Goal: Task Accomplishment & Management: Use online tool/utility

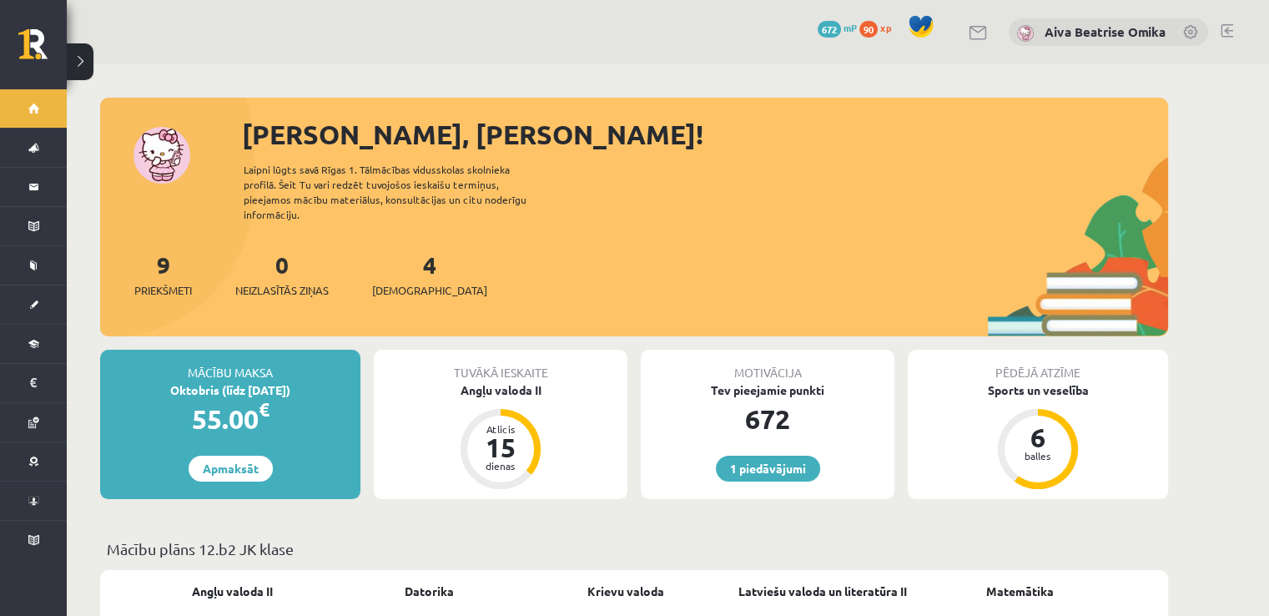
click at [416, 262] on div "4 Ieskaites" at bounding box center [429, 273] width 115 height 52
click at [406, 258] on link "4 Ieskaites" at bounding box center [429, 273] width 115 height 49
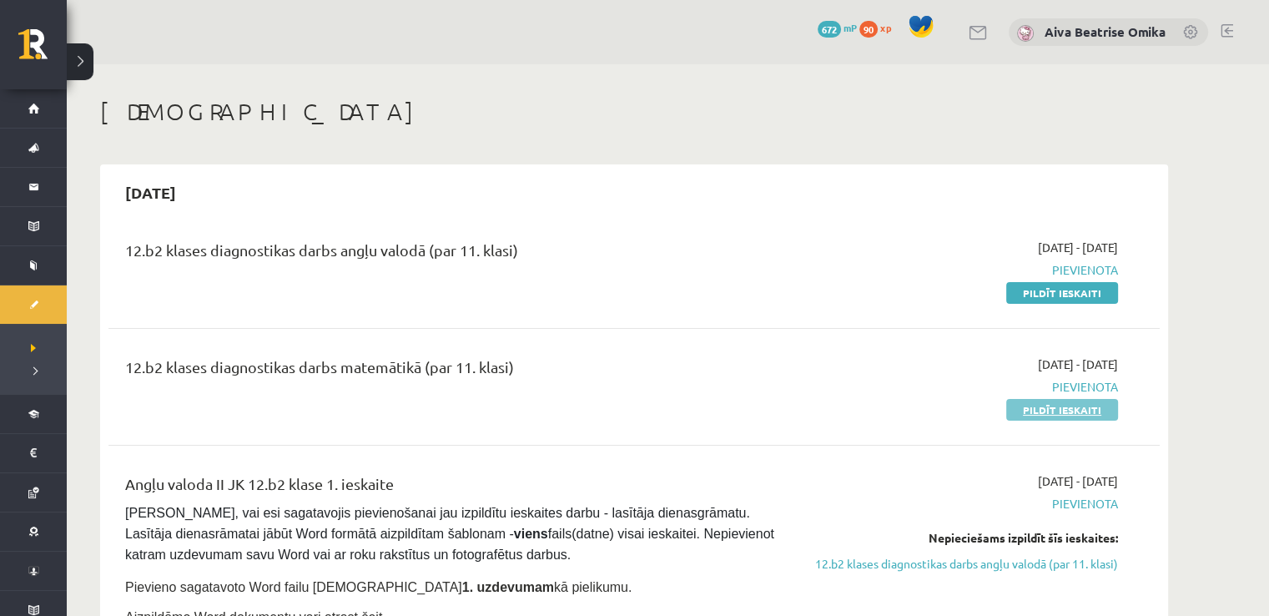
click at [1056, 411] on link "Pildīt ieskaiti" at bounding box center [1062, 410] width 112 height 22
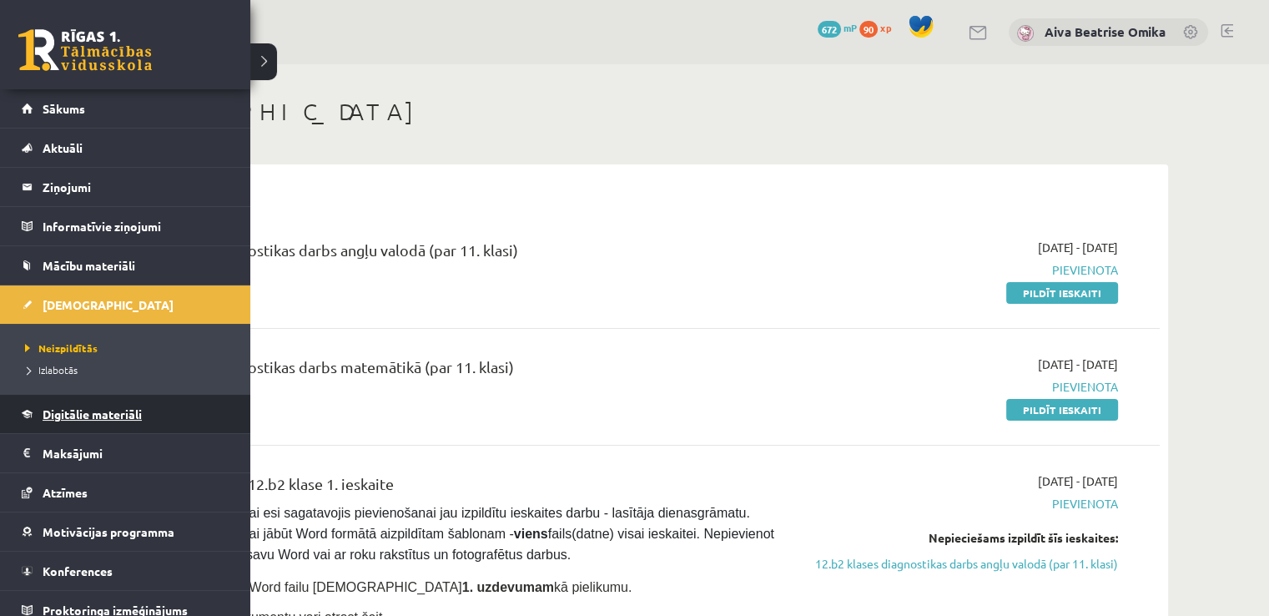
click at [70, 426] on link "Digitālie materiāli" at bounding box center [126, 414] width 208 height 38
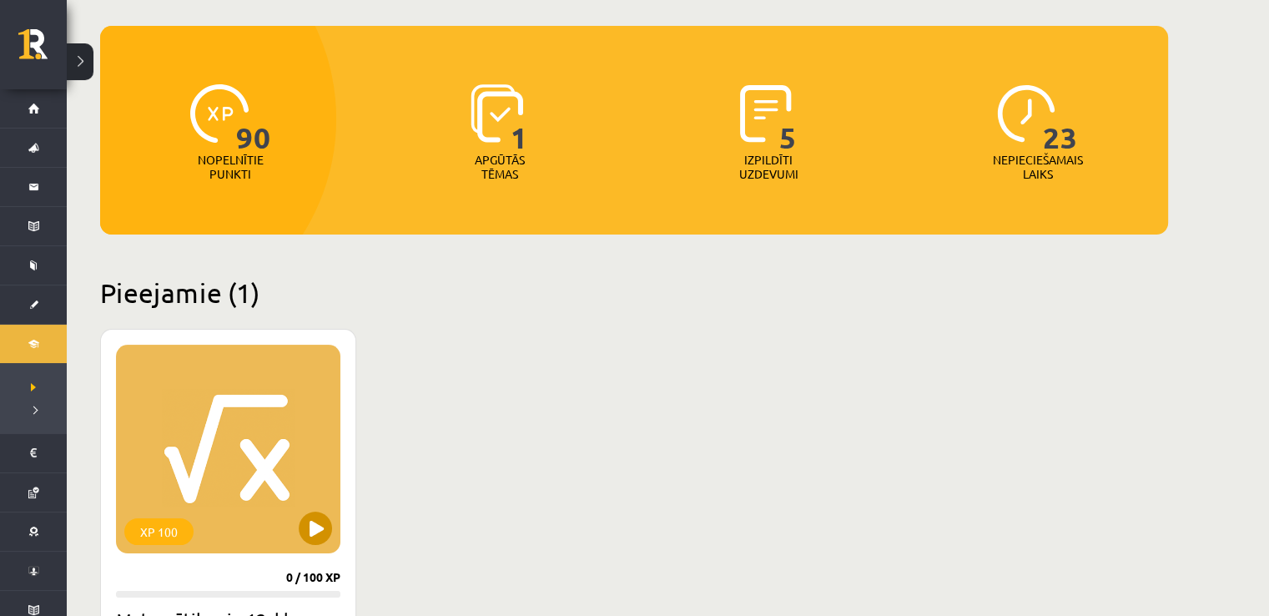
scroll to position [250, 0]
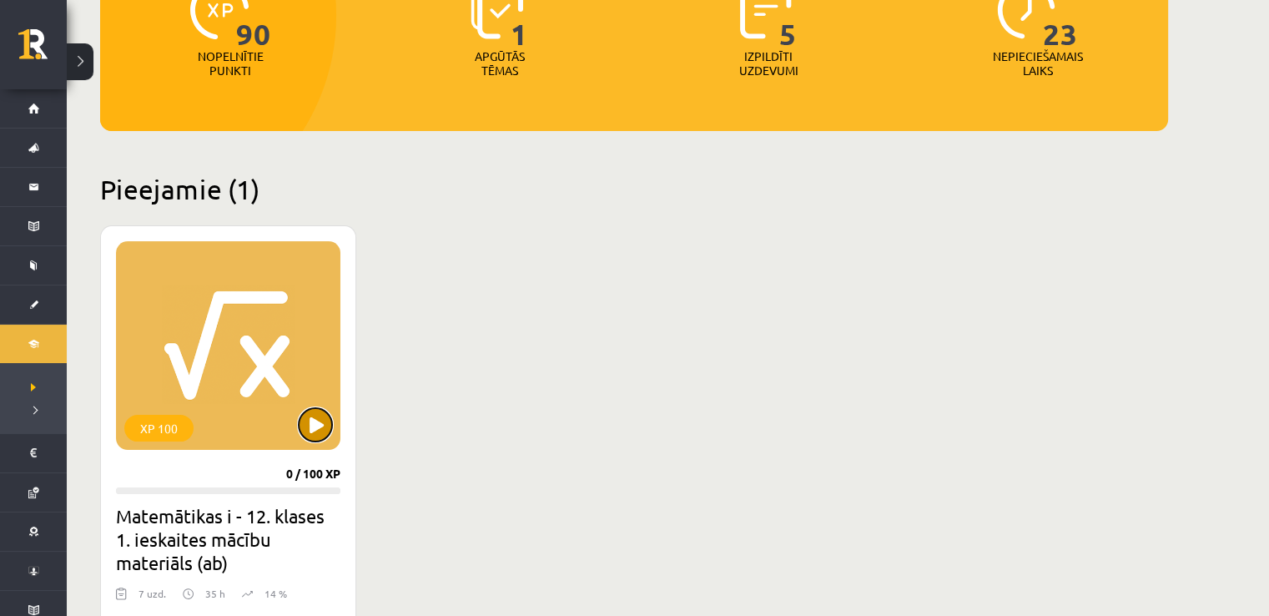
click at [315, 432] on button at bounding box center [315, 424] width 33 height 33
click at [266, 384] on div "XP 100" at bounding box center [228, 345] width 224 height 209
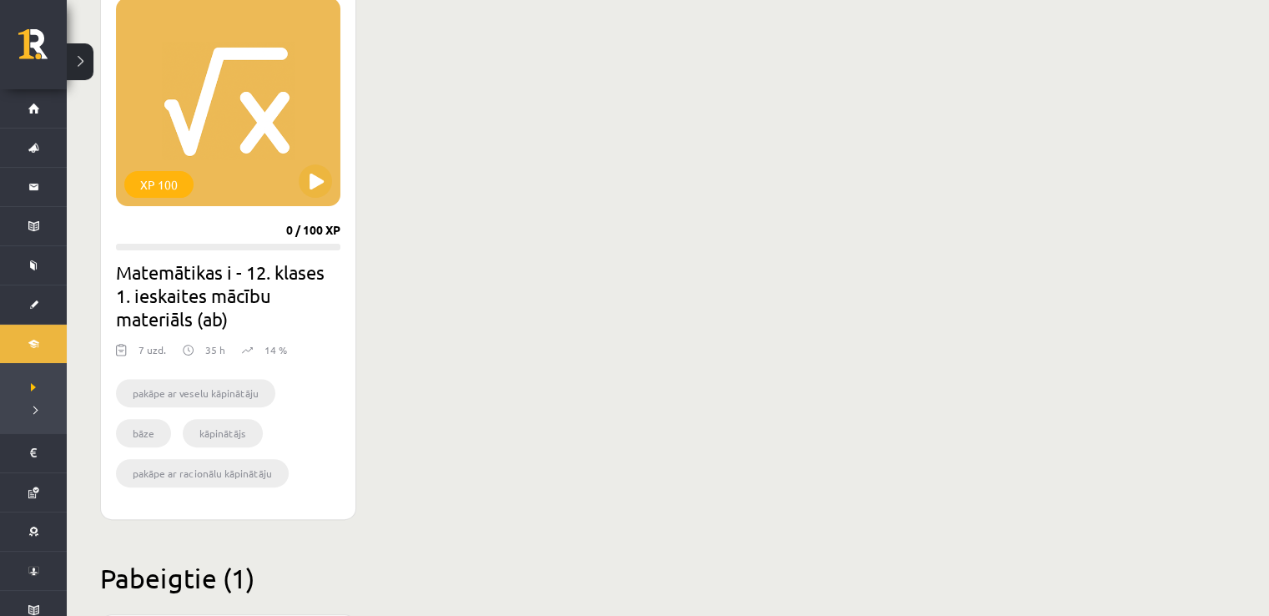
scroll to position [501, 0]
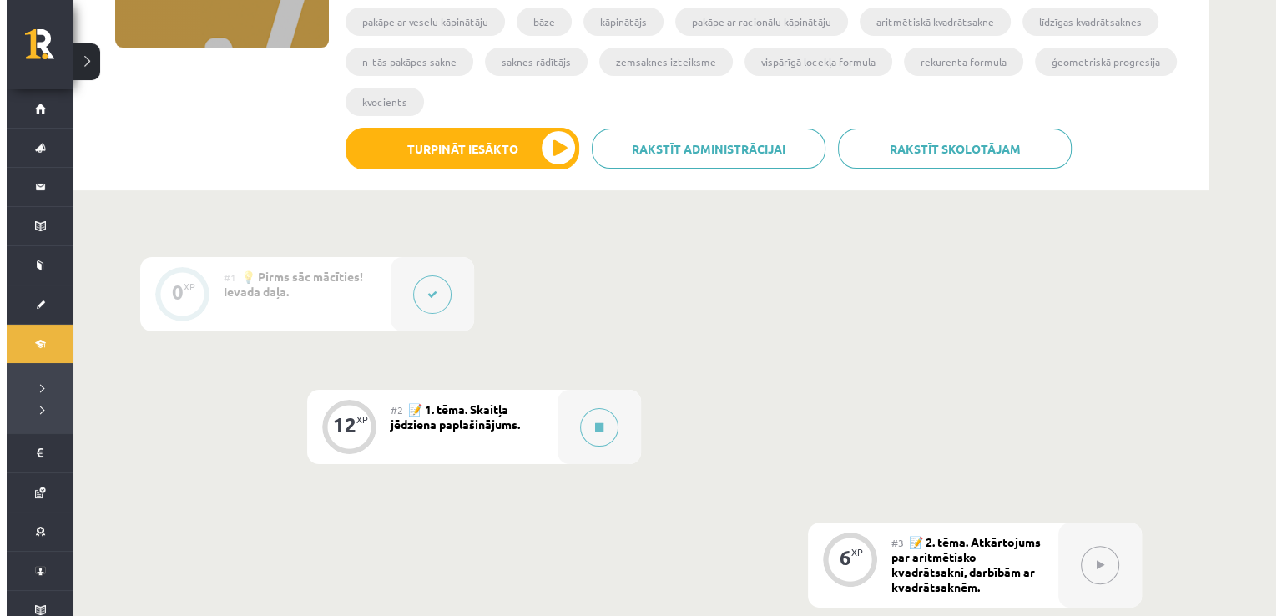
scroll to position [334, 0]
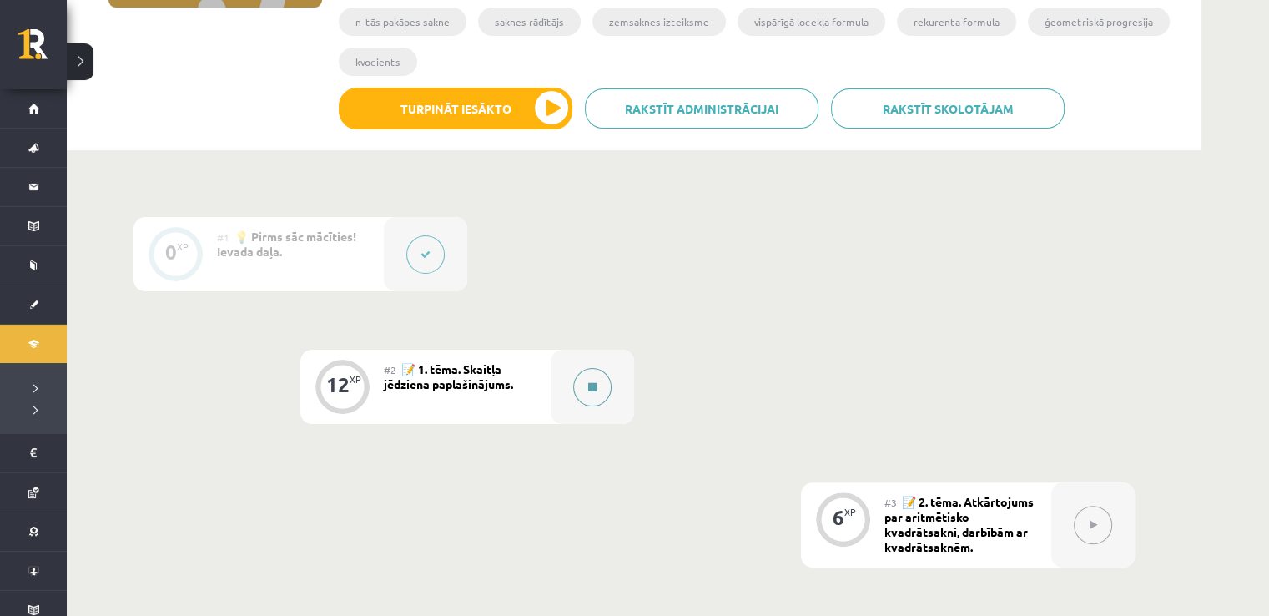
click at [591, 374] on button at bounding box center [592, 387] width 38 height 38
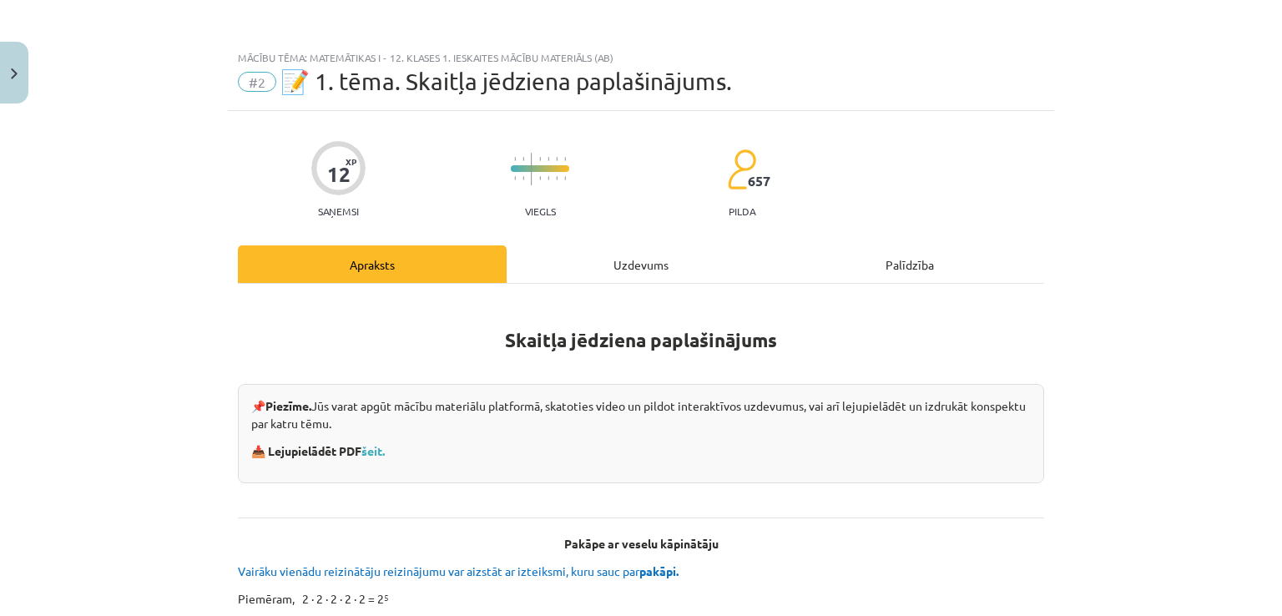
click at [637, 273] on div "Uzdevums" at bounding box center [640, 264] width 269 height 38
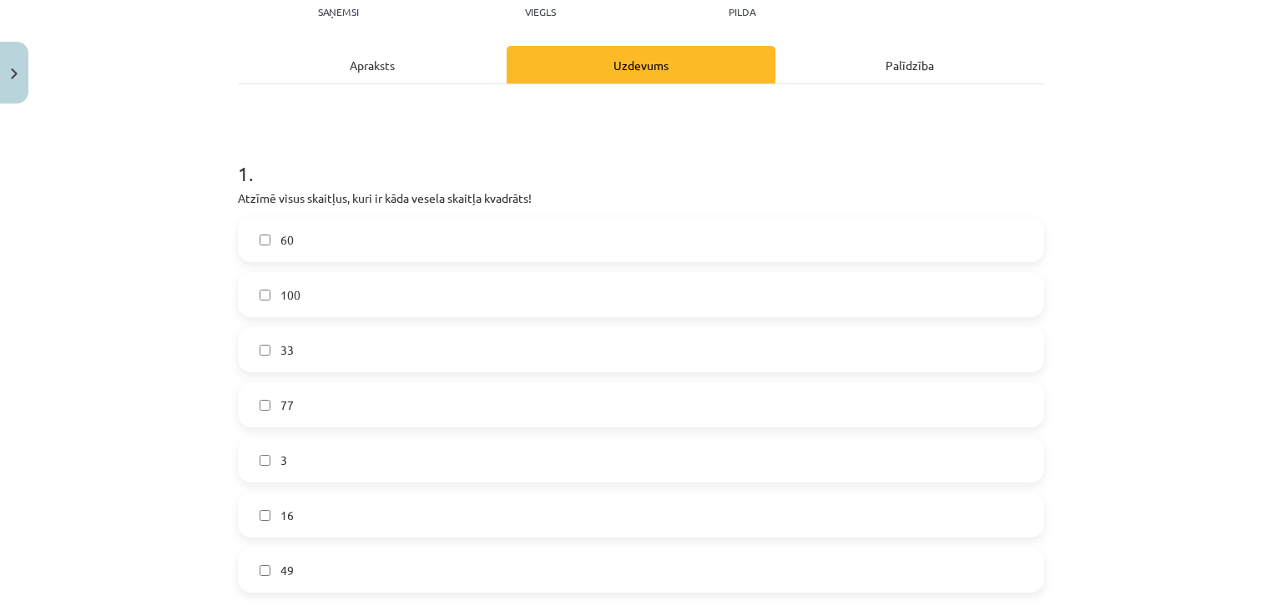
scroll to position [209, 0]
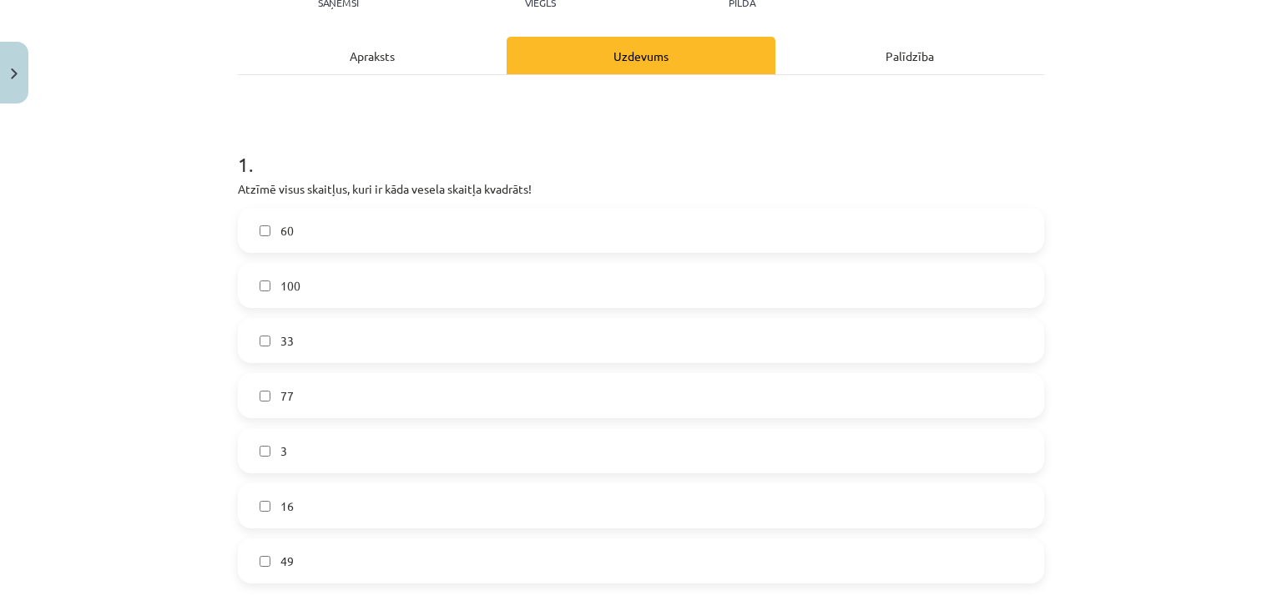
click at [342, 48] on div "Apraksts" at bounding box center [372, 56] width 269 height 38
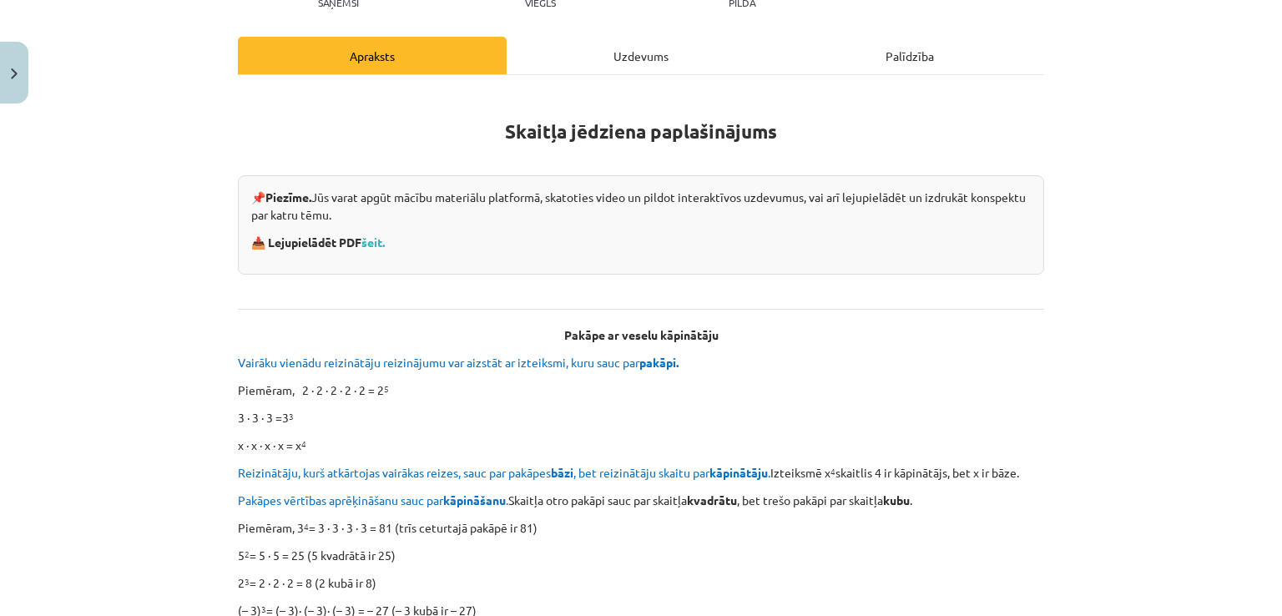
click at [546, 64] on div "Uzdevums" at bounding box center [640, 56] width 269 height 38
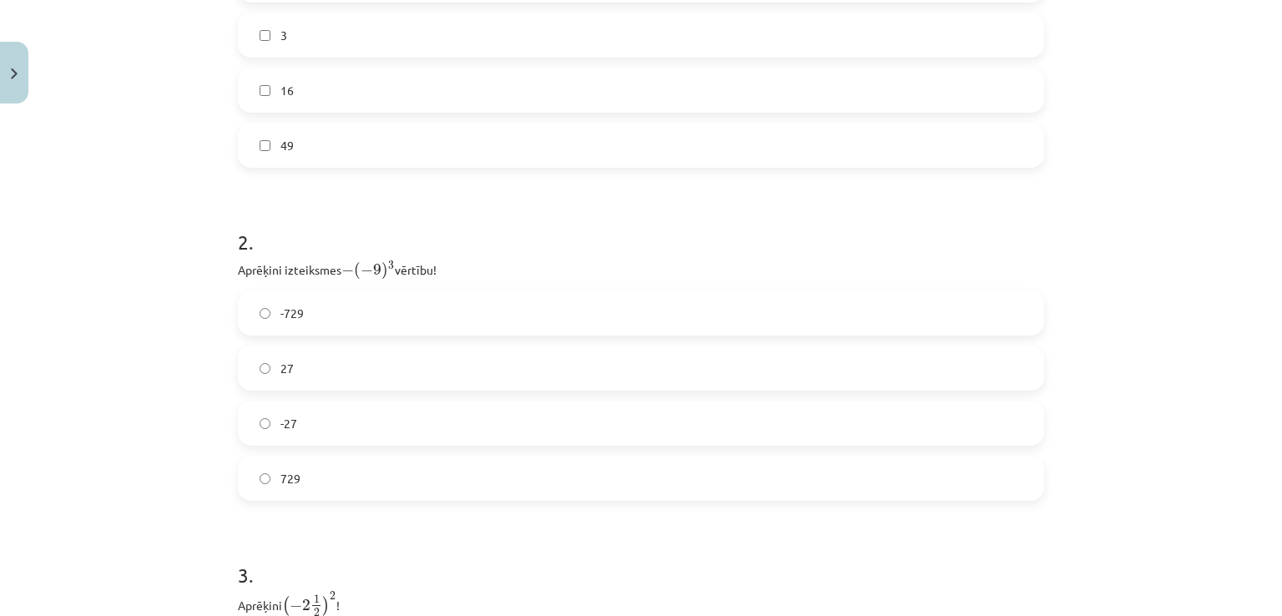
scroll to position [626, 0]
click at [290, 372] on label "27" at bounding box center [640, 366] width 803 height 42
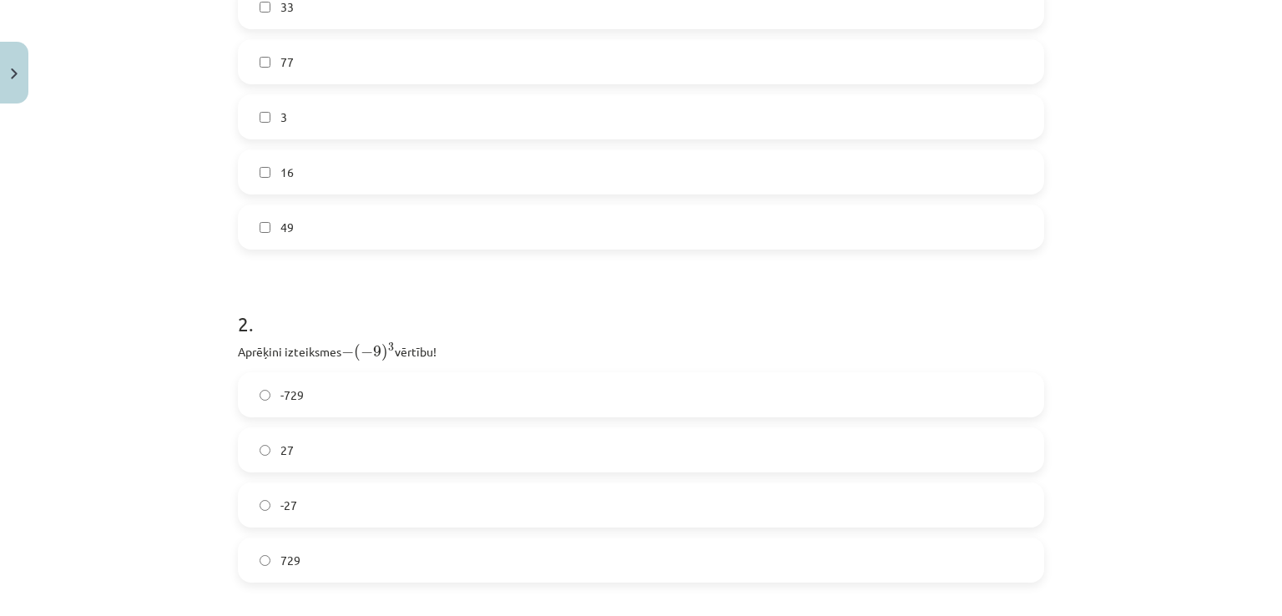
scroll to position [375, 0]
